Goal: Check status: Check status

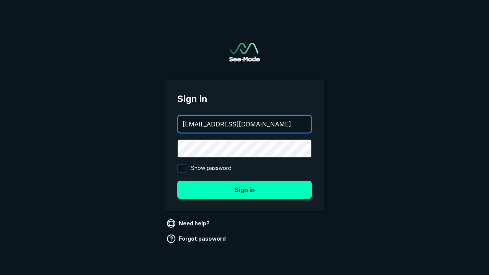
type input "[EMAIL_ADDRESS][DOMAIN_NAME]"
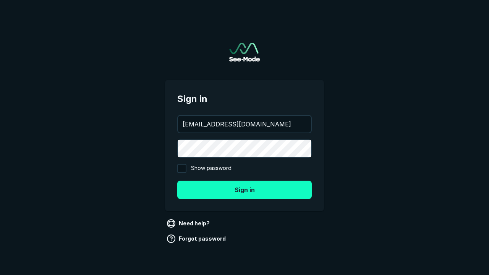
click at [245, 190] on button "Sign in" at bounding box center [244, 190] width 135 height 18
